Goal: Task Accomplishment & Management: Use online tool/utility

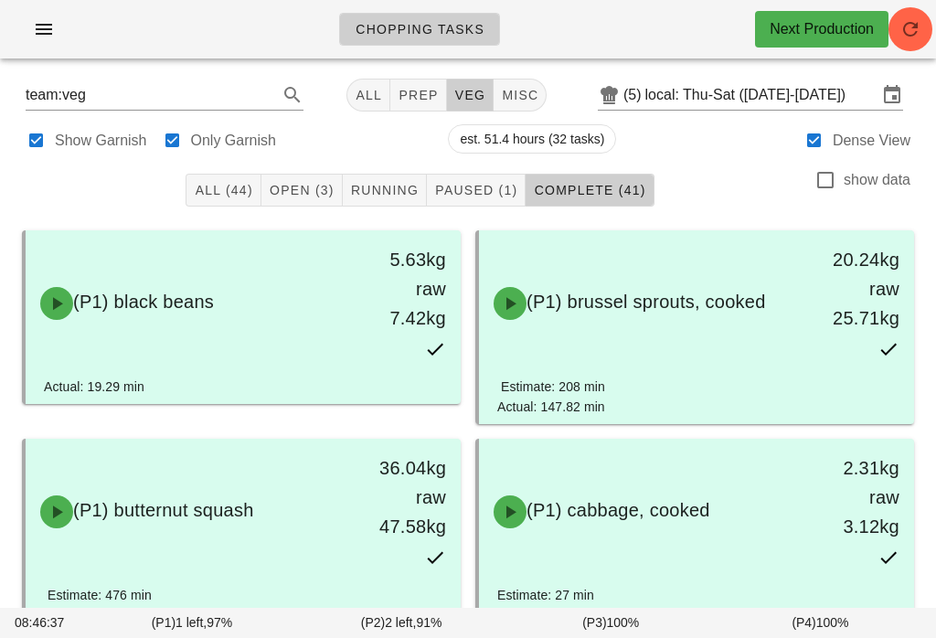
click at [460, 79] on button "veg" at bounding box center [471, 95] width 48 height 33
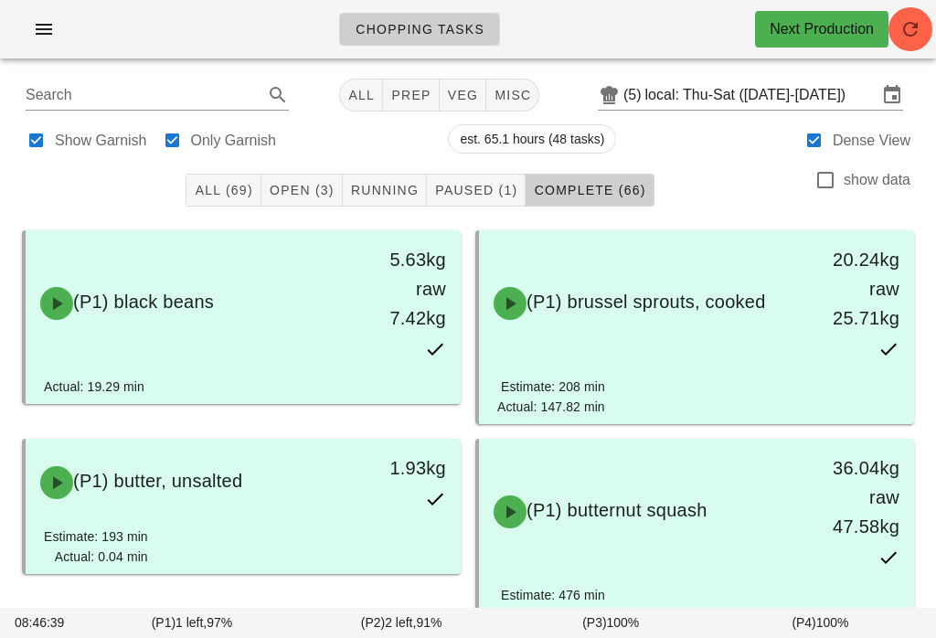
click at [209, 189] on span "All (69)" at bounding box center [223, 190] width 59 height 15
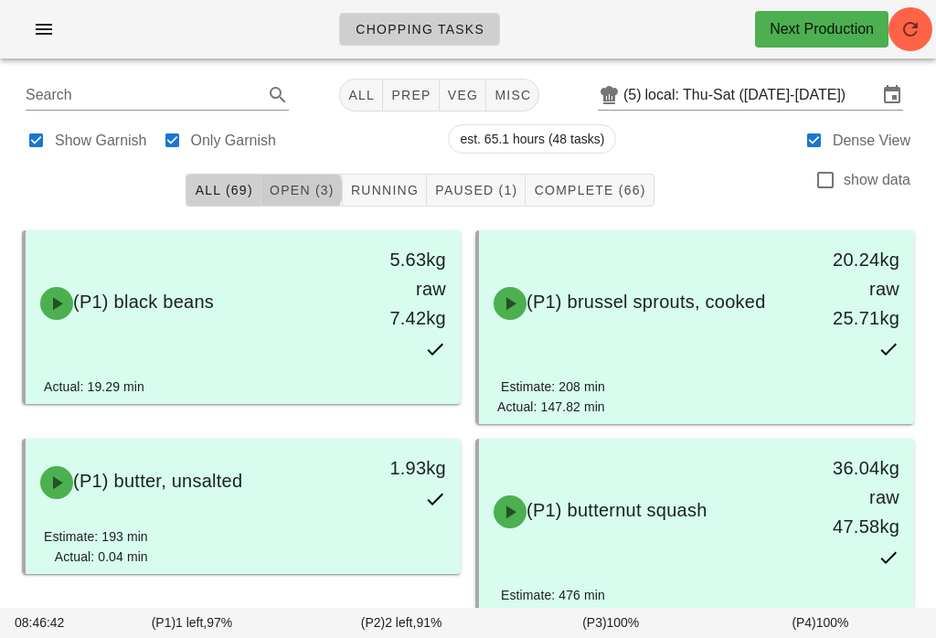
click at [320, 192] on span "Open (3)" at bounding box center [302, 190] width 66 height 15
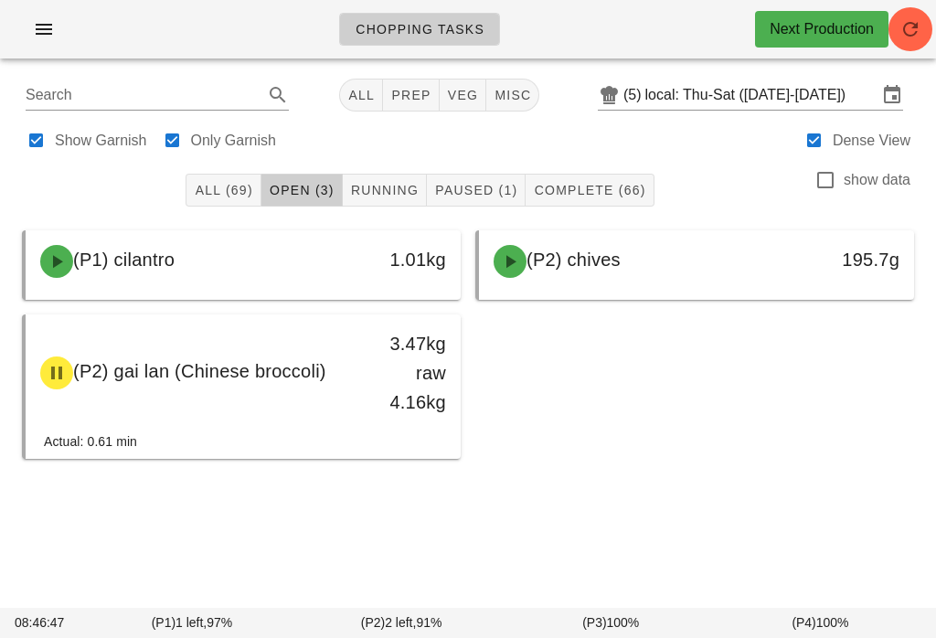
click at [44, 16] on button "button" at bounding box center [44, 29] width 59 height 33
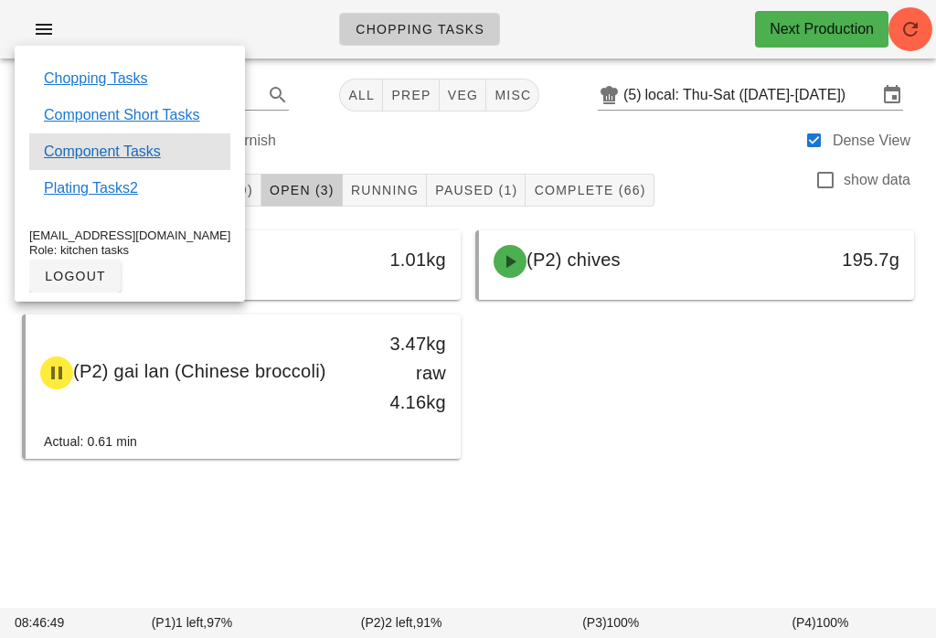
click at [137, 155] on link "Component Tasks" at bounding box center [102, 152] width 117 height 22
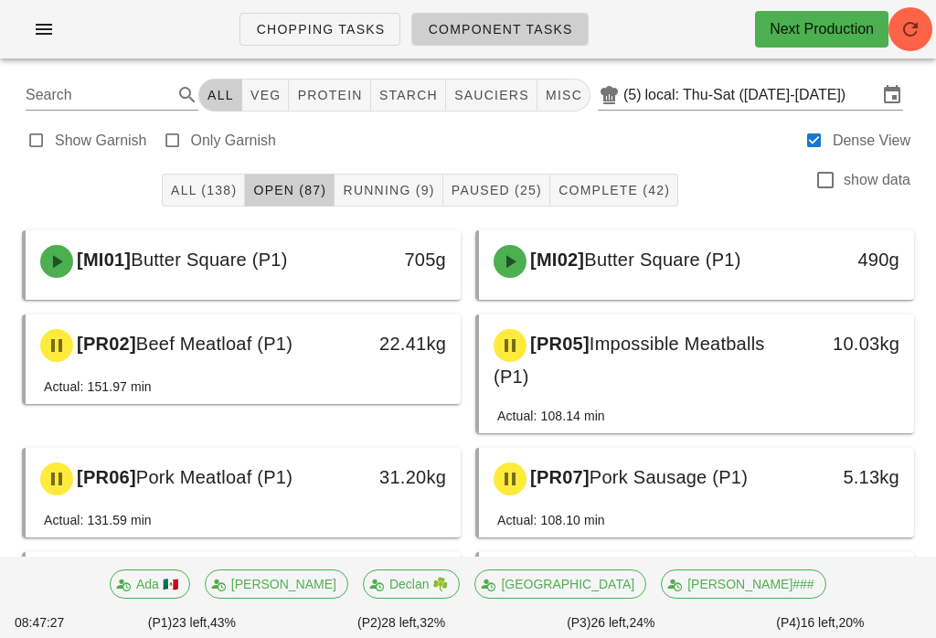
click at [282, 92] on span "veg" at bounding box center [266, 95] width 32 height 15
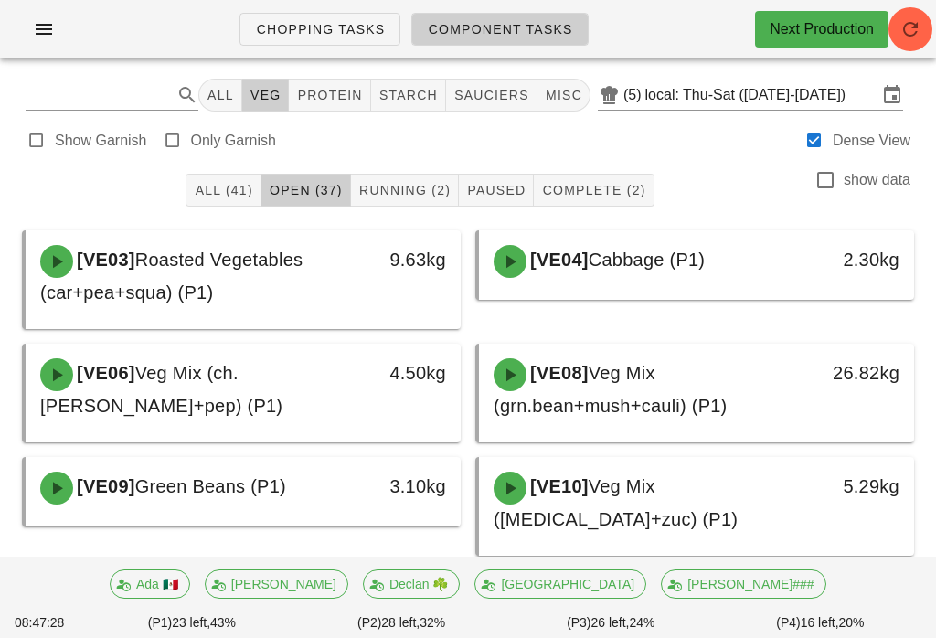
type input "team:veg"
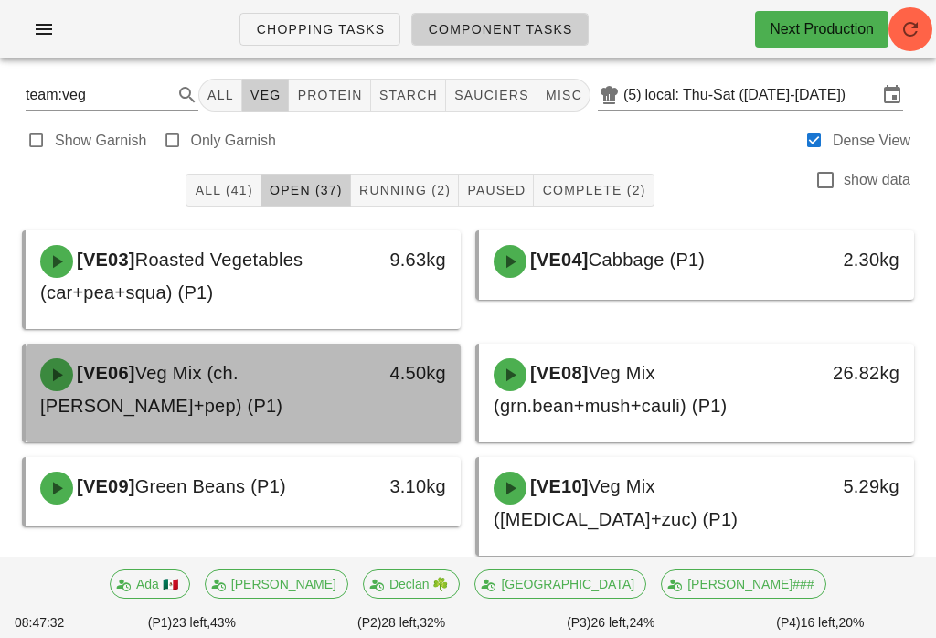
click at [336, 393] on div "[VE06] Veg Mix (ch.[PERSON_NAME]+pep) (P1)" at bounding box center [189, 390] width 321 height 84
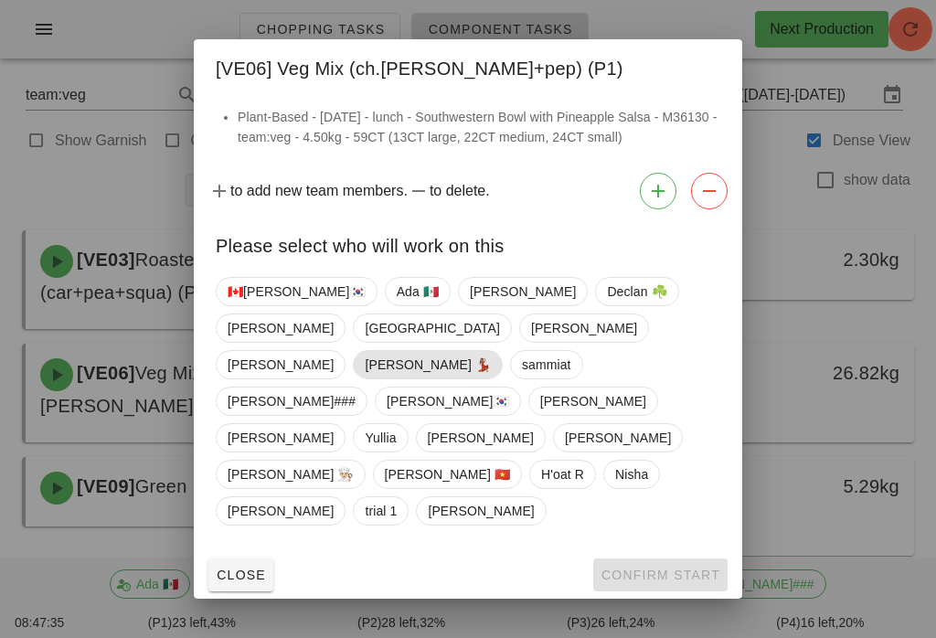
click at [393, 370] on span "[PERSON_NAME] 💃🏽" at bounding box center [428, 364] width 126 height 27
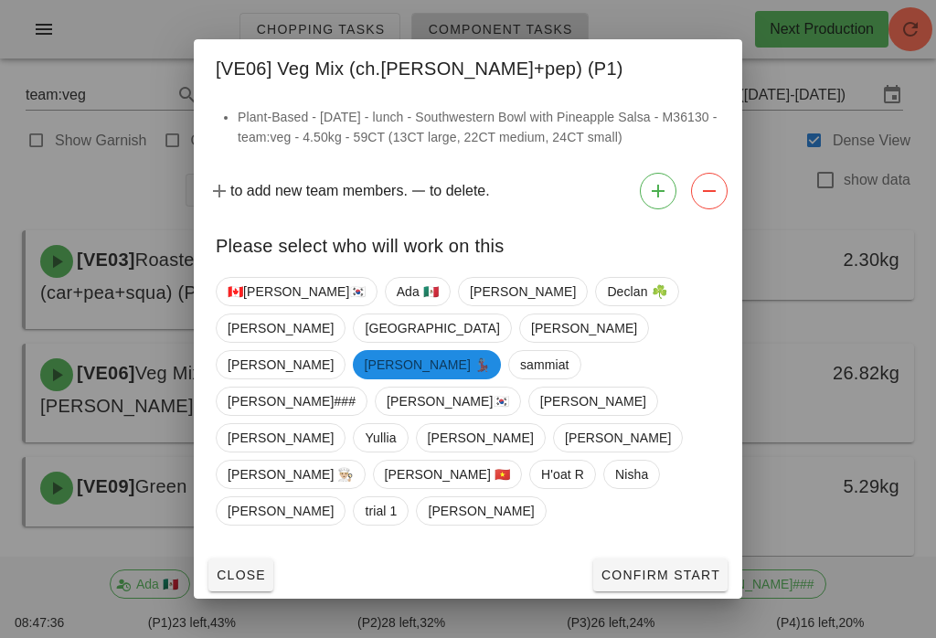
click at [671, 568] on span "Confirm Start" at bounding box center [661, 575] width 120 height 15
